Goal: Contribute content: Add original content to the website for others to see

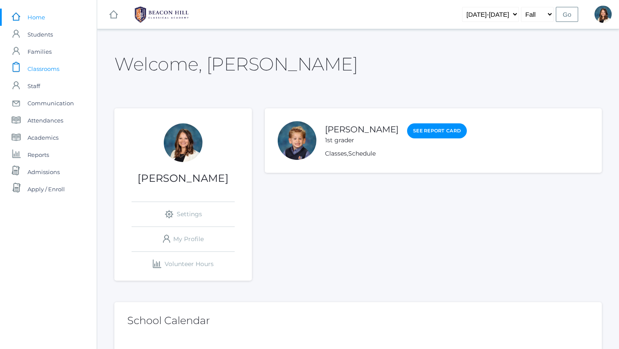
click at [51, 67] on span "Classrooms" at bounding box center [44, 68] width 32 height 17
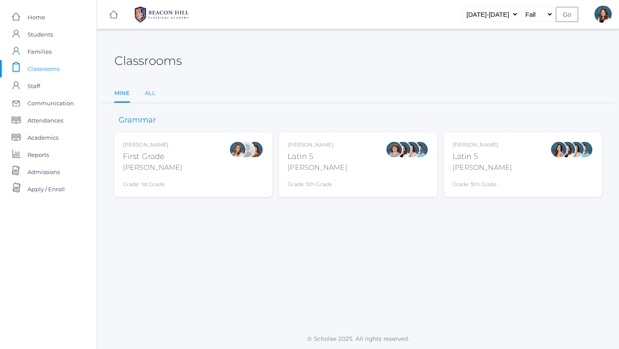
click at [152, 93] on link "All" at bounding box center [150, 93] width 11 height 17
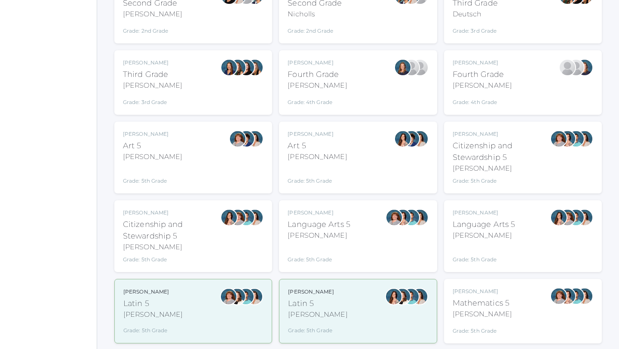
scroll to position [297, 0]
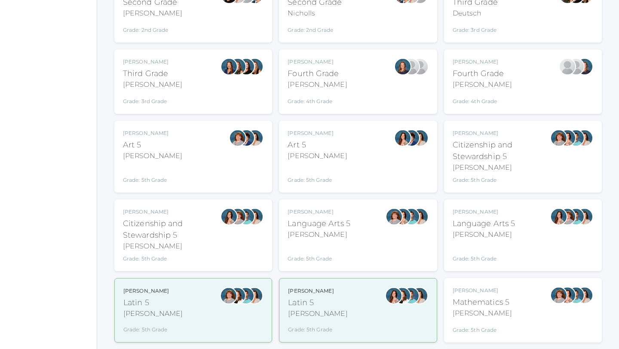
click at [338, 232] on div "Grade: 5th Grade" at bounding box center [319, 252] width 63 height 19
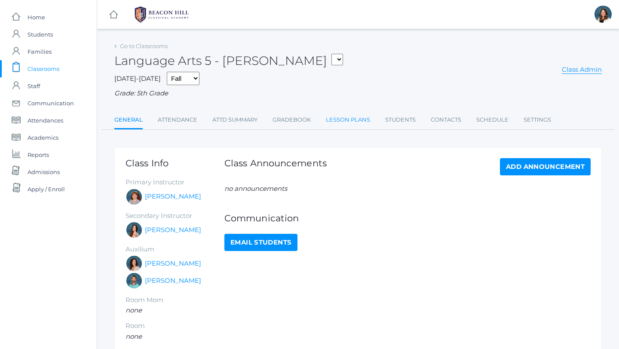
click at [348, 121] on link "Lesson Plans" at bounding box center [348, 119] width 44 height 17
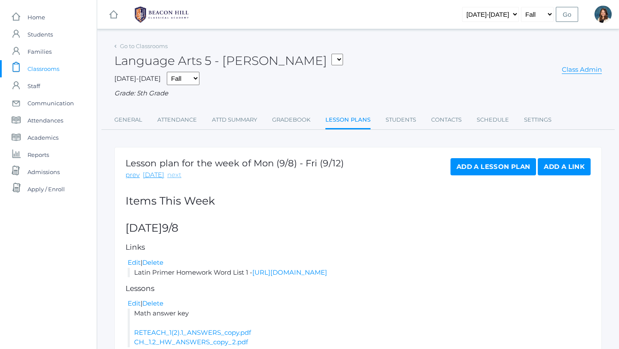
click at [169, 175] on link "next" at bounding box center [174, 175] width 14 height 10
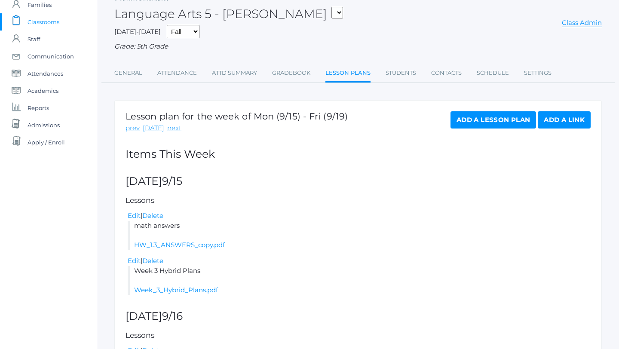
scroll to position [48, 0]
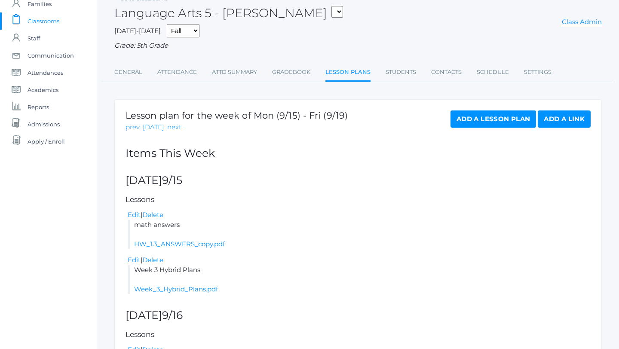
click at [563, 119] on link "Add a Link" at bounding box center [564, 118] width 53 height 17
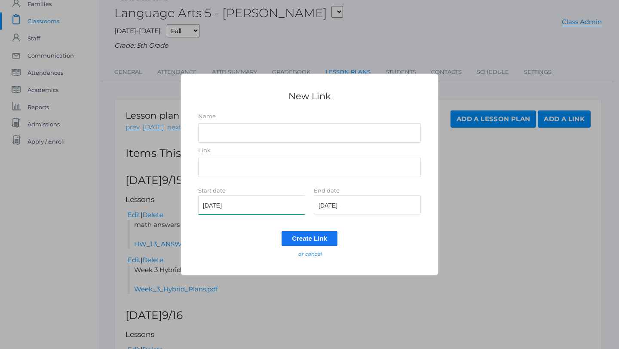
click at [240, 205] on input "[DATE]" at bounding box center [251, 204] width 107 height 19
type input "[DATE]"
click at [353, 206] on input "[DATE]" at bounding box center [367, 204] width 107 height 19
type input "[DATE]"
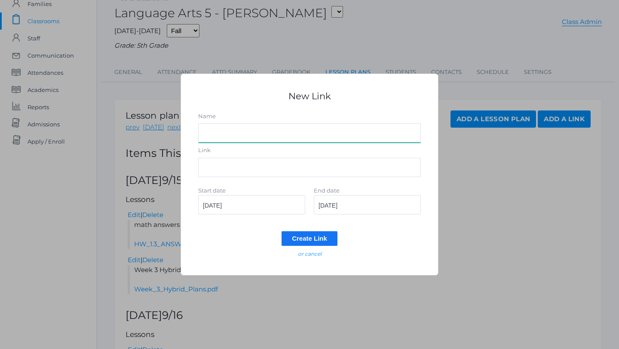
click at [230, 135] on input "Name" at bounding box center [309, 132] width 223 height 19
type input "Latin Primer Lesson 1 quiz review with Magistra Deutsch"
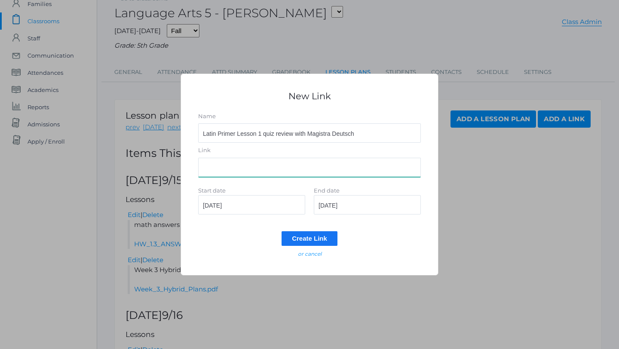
click at [208, 165] on input "Link" at bounding box center [309, 167] width 223 height 19
paste input "[URL][DOMAIN_NAME]"
type input "[URL][DOMAIN_NAME]"
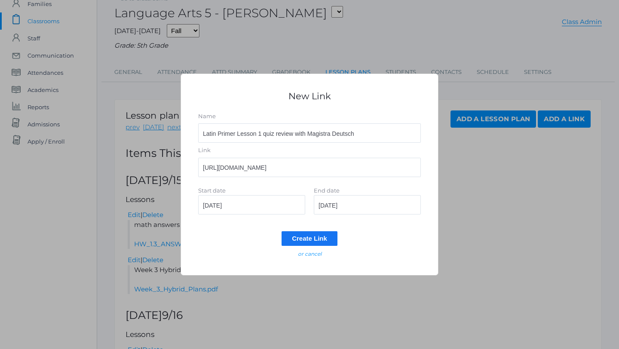
click at [302, 238] on input "Create Link" at bounding box center [310, 238] width 56 height 14
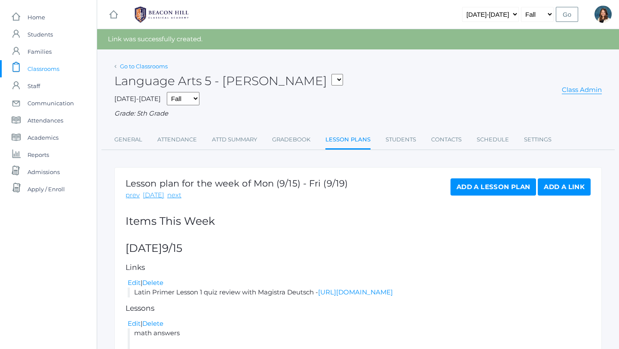
click at [150, 67] on link "Go to Classrooms" at bounding box center [144, 66] width 48 height 7
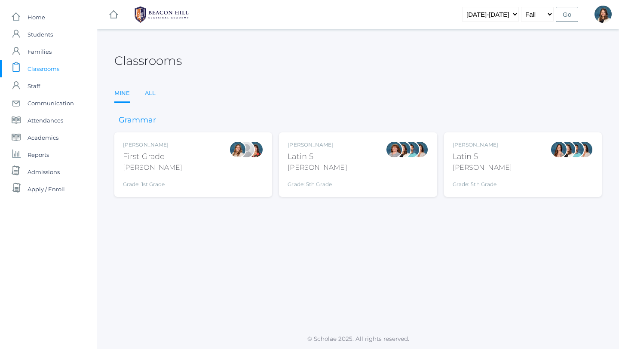
click at [153, 92] on link "All" at bounding box center [150, 93] width 11 height 17
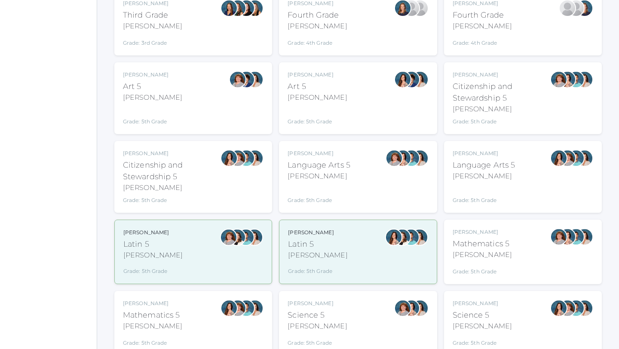
scroll to position [358, 0]
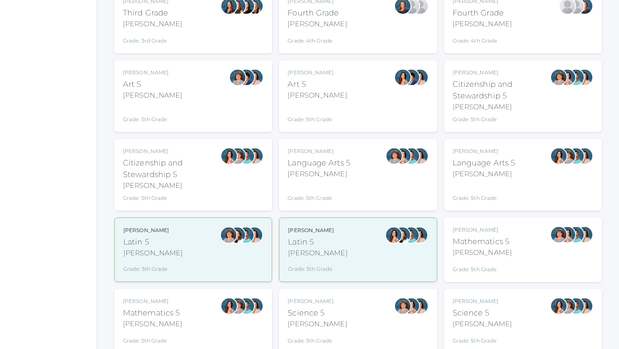
click at [481, 184] on div "Grade: 5th Grade" at bounding box center [484, 192] width 63 height 19
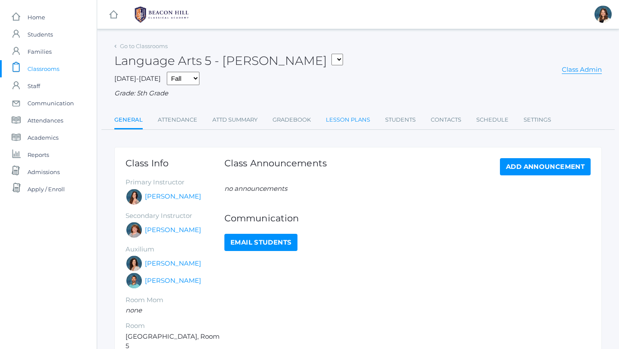
click at [342, 121] on link "Lesson Plans" at bounding box center [348, 119] width 44 height 17
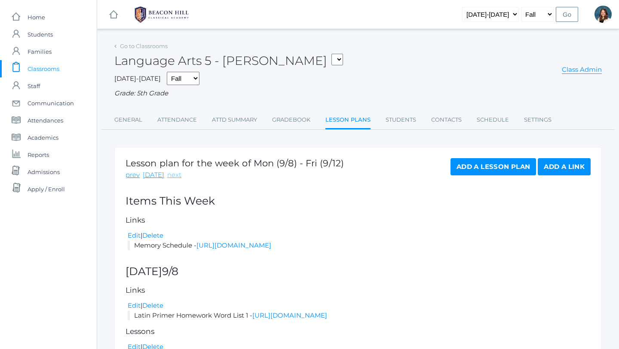
click at [173, 175] on link "next" at bounding box center [174, 175] width 14 height 10
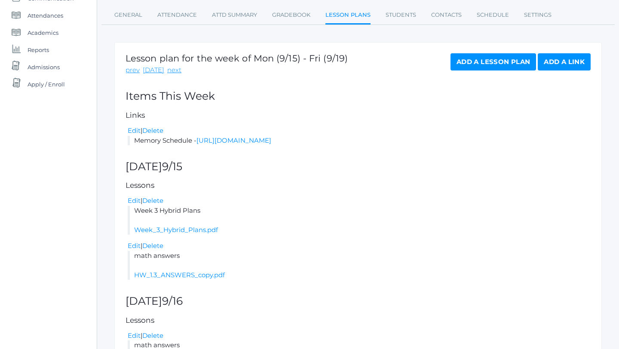
scroll to position [107, 0]
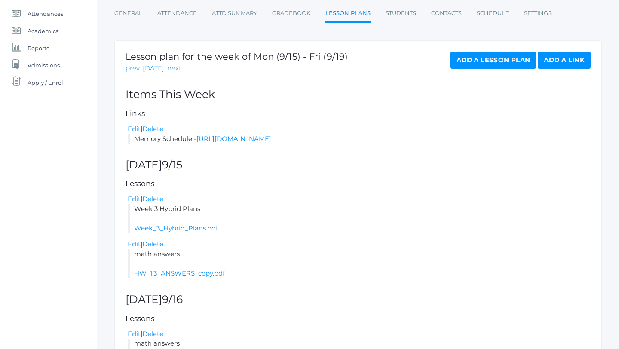
click at [553, 61] on link "Add a Link" at bounding box center [564, 60] width 53 height 17
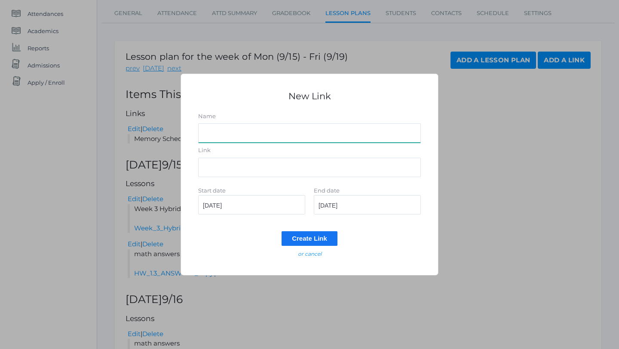
click at [240, 135] on input "Name" at bounding box center [309, 132] width 223 height 19
type input "Latin Primer 2 Lesson 1 Quiz review with Magistra Deutsch"
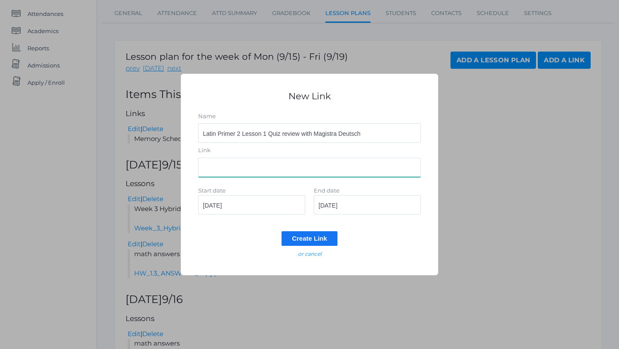
click at [211, 169] on input "Link" at bounding box center [309, 167] width 223 height 19
paste input "[URL][DOMAIN_NAME]"
type input "[URL][DOMAIN_NAME]"
click at [354, 207] on input "[DATE]" at bounding box center [367, 204] width 107 height 19
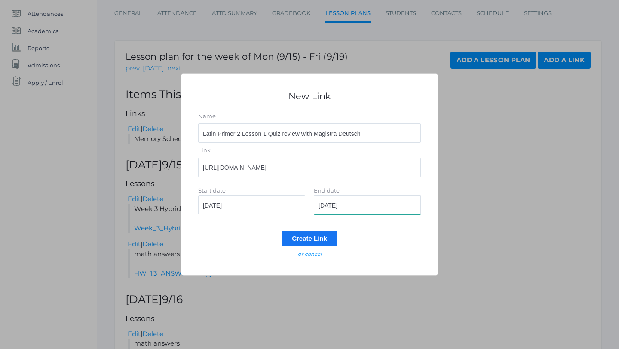
scroll to position [0, 0]
type input "[DATE]"
click at [323, 236] on input "Create Link" at bounding box center [310, 238] width 56 height 14
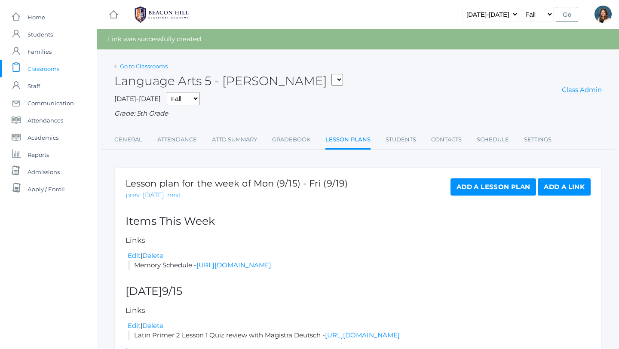
click at [153, 66] on link "Go to Classrooms" at bounding box center [144, 66] width 48 height 7
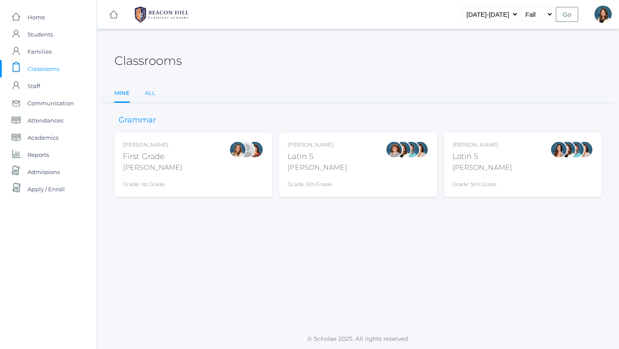
click at [148, 90] on link "All" at bounding box center [150, 93] width 11 height 17
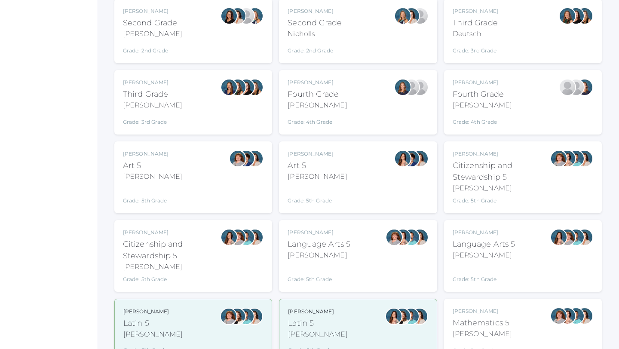
scroll to position [280, 0]
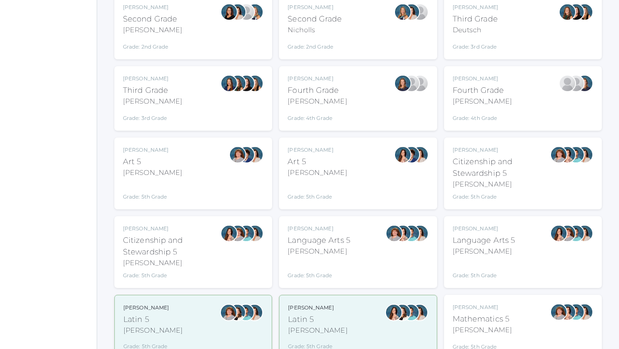
click at [328, 249] on div "[PERSON_NAME]" at bounding box center [319, 251] width 63 height 10
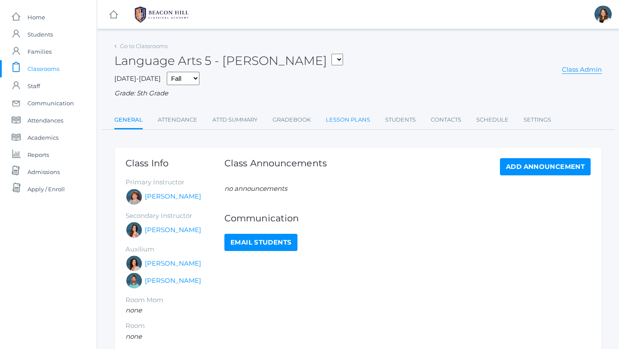
click at [343, 119] on link "Lesson Plans" at bounding box center [348, 119] width 44 height 17
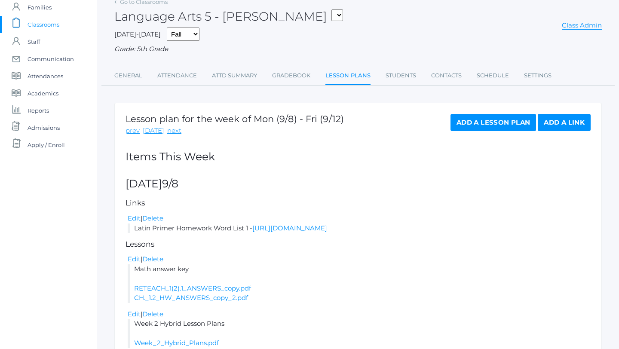
scroll to position [60, 0]
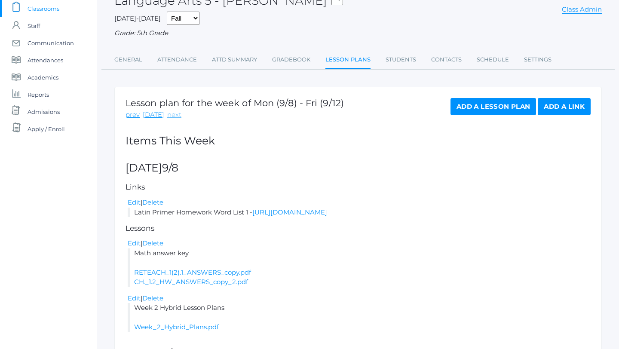
click at [170, 115] on link "next" at bounding box center [174, 115] width 14 height 10
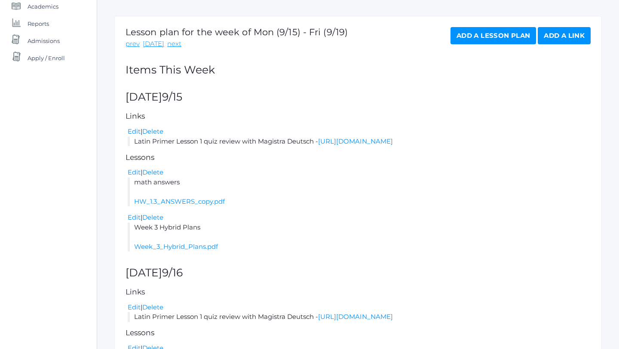
scroll to position [132, 0]
click at [336, 141] on link "[URL][DOMAIN_NAME]" at bounding box center [355, 141] width 75 height 8
